Goal: Task Accomplishment & Management: Manage account settings

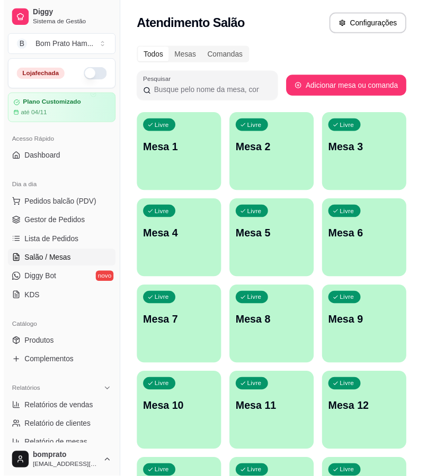
scroll to position [117, 0]
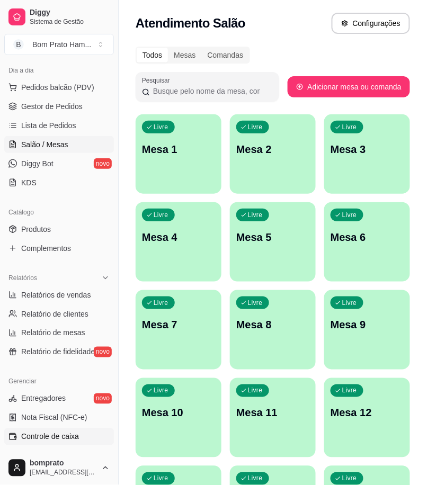
click at [59, 431] on span "Controle de caixa" at bounding box center [50, 436] width 58 height 11
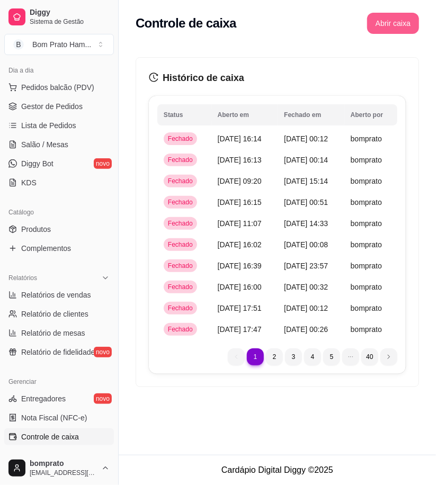
click at [387, 28] on button "Abrir caixa" at bounding box center [393, 23] width 52 height 21
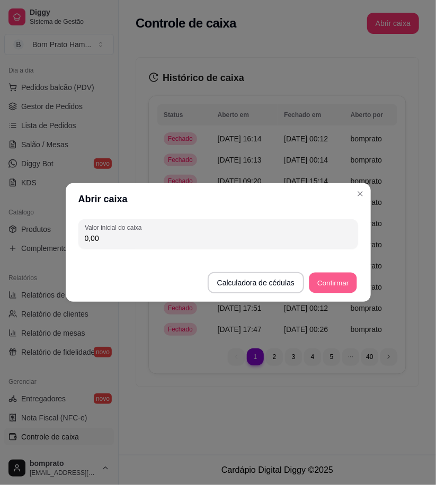
click at [338, 279] on button "Confirmar" at bounding box center [333, 283] width 48 height 21
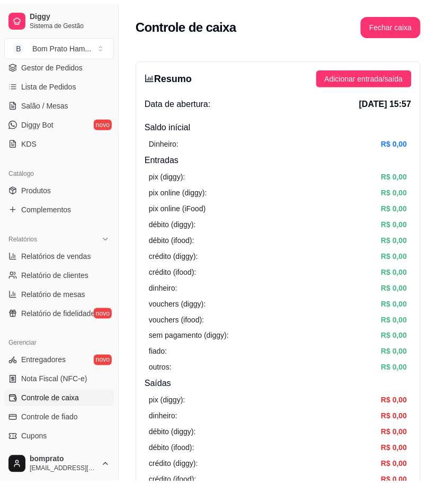
scroll to position [276, 0]
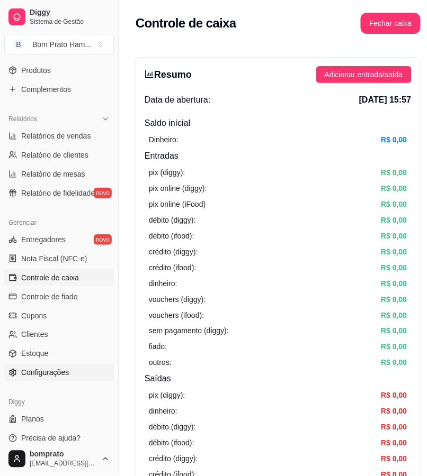
click at [54, 367] on link "Configurações" at bounding box center [59, 373] width 110 height 17
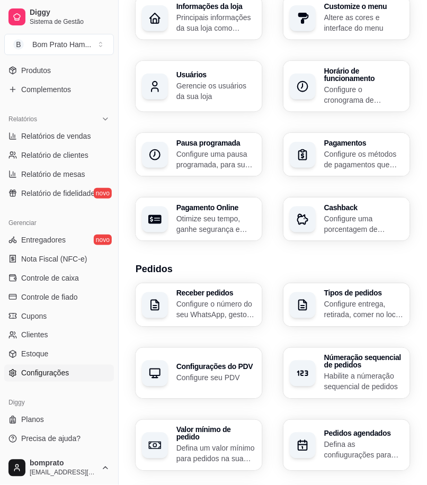
scroll to position [235, 0]
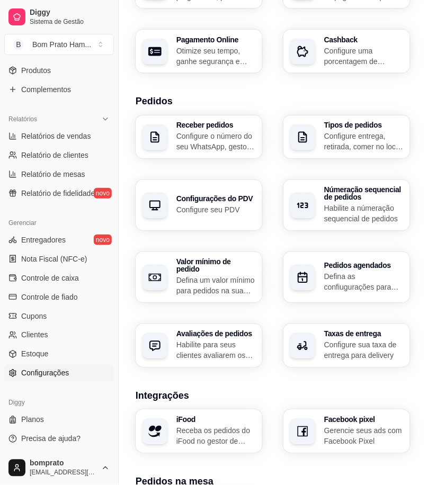
click at [294, 339] on div "button" at bounding box center [302, 346] width 26 height 26
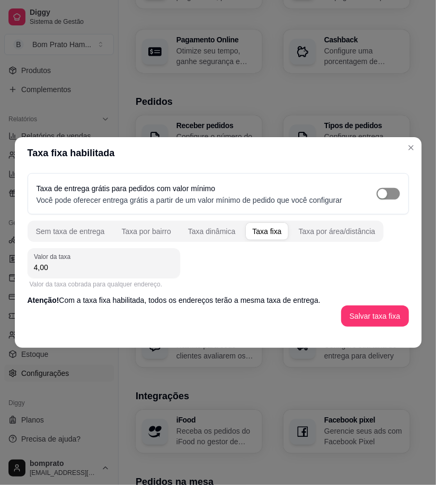
click at [393, 197] on span "button" at bounding box center [387, 194] width 23 height 12
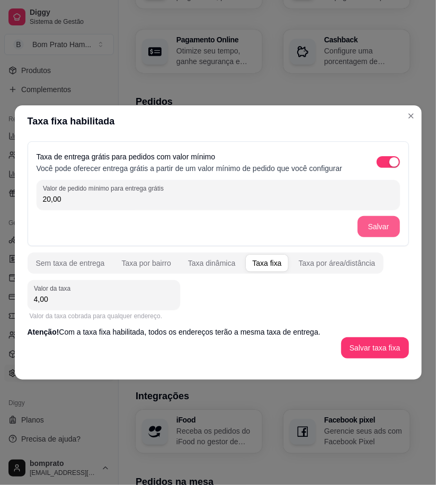
click at [378, 228] on button "Salvar" at bounding box center [378, 226] width 42 height 21
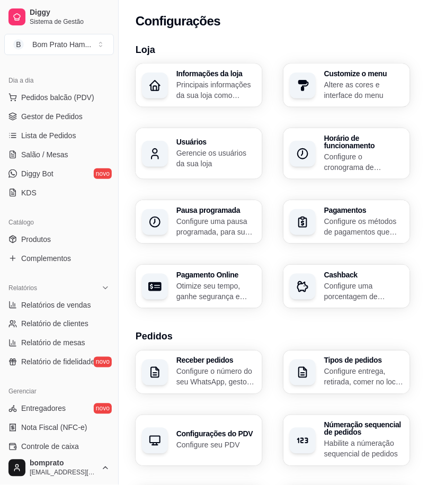
scroll to position [0, 0]
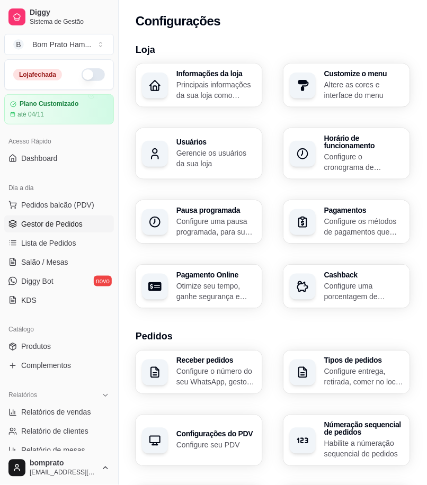
click at [72, 236] on link "Lista de Pedidos" at bounding box center [59, 242] width 110 height 17
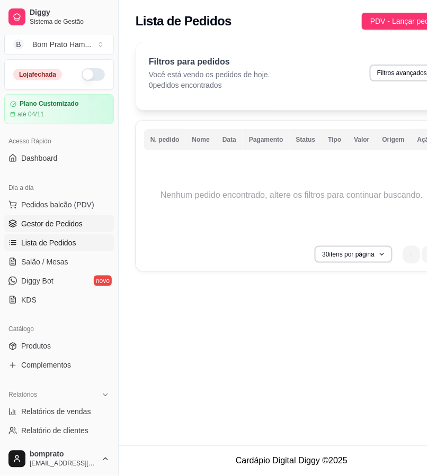
click at [71, 231] on link "Gestor de Pedidos" at bounding box center [59, 223] width 110 height 17
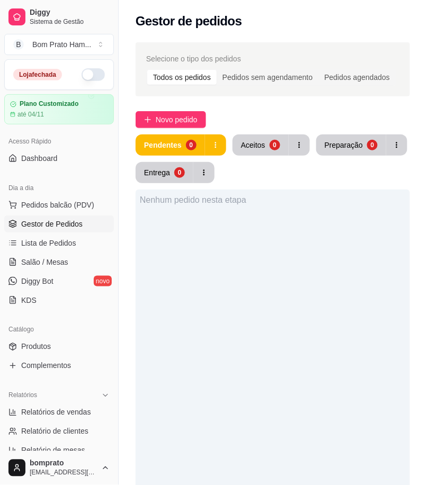
click at [83, 75] on button "button" at bounding box center [92, 74] width 23 height 13
click at [297, 316] on div "Nenhum pedido nesta etapa" at bounding box center [272, 431] width 274 height 485
click at [316, 157] on div "Pendentes 0 Aceitos 0 Preparação 0 Entrega 0" at bounding box center [272, 158] width 274 height 49
